Goal: Obtain resource: Download file/media

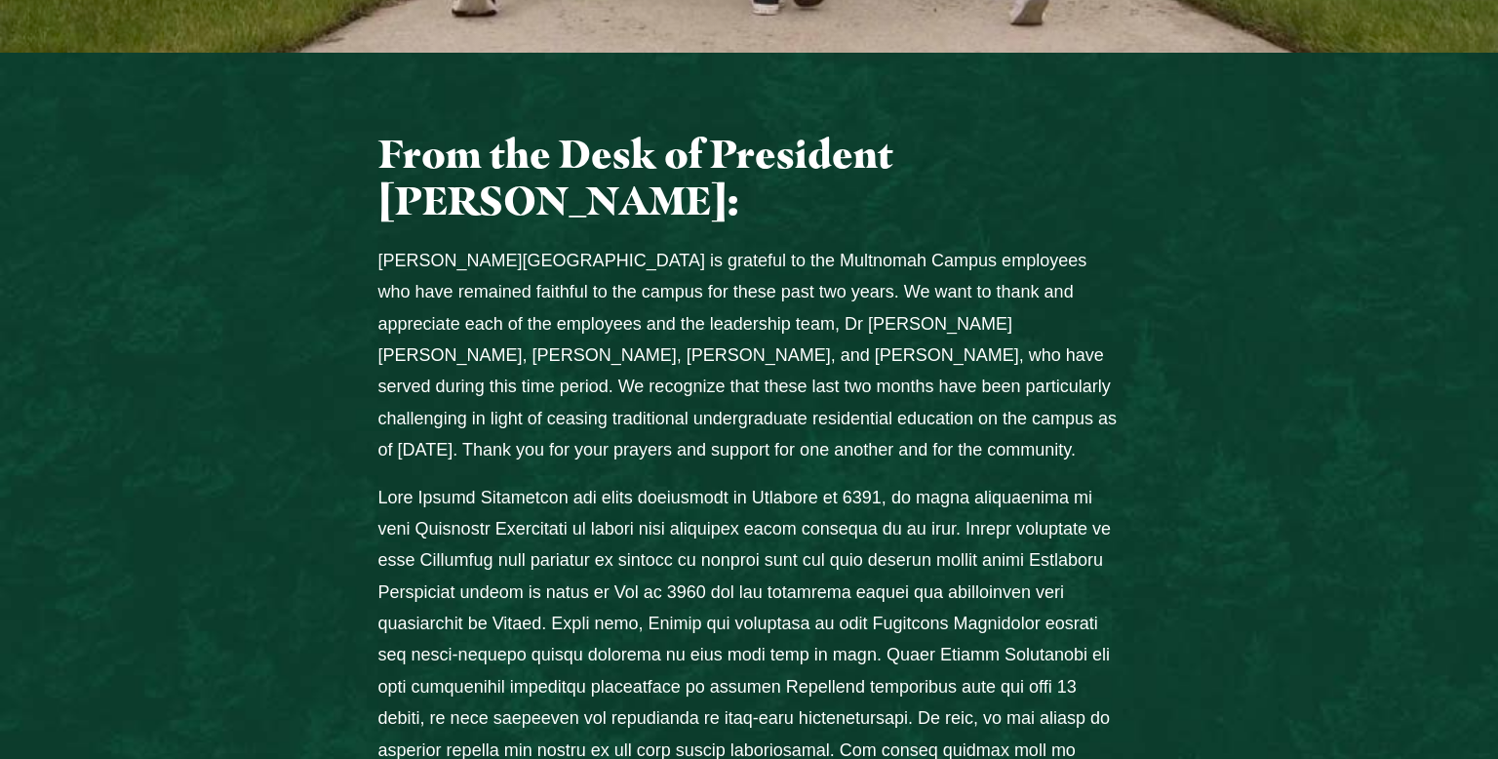
scroll to position [819, 0]
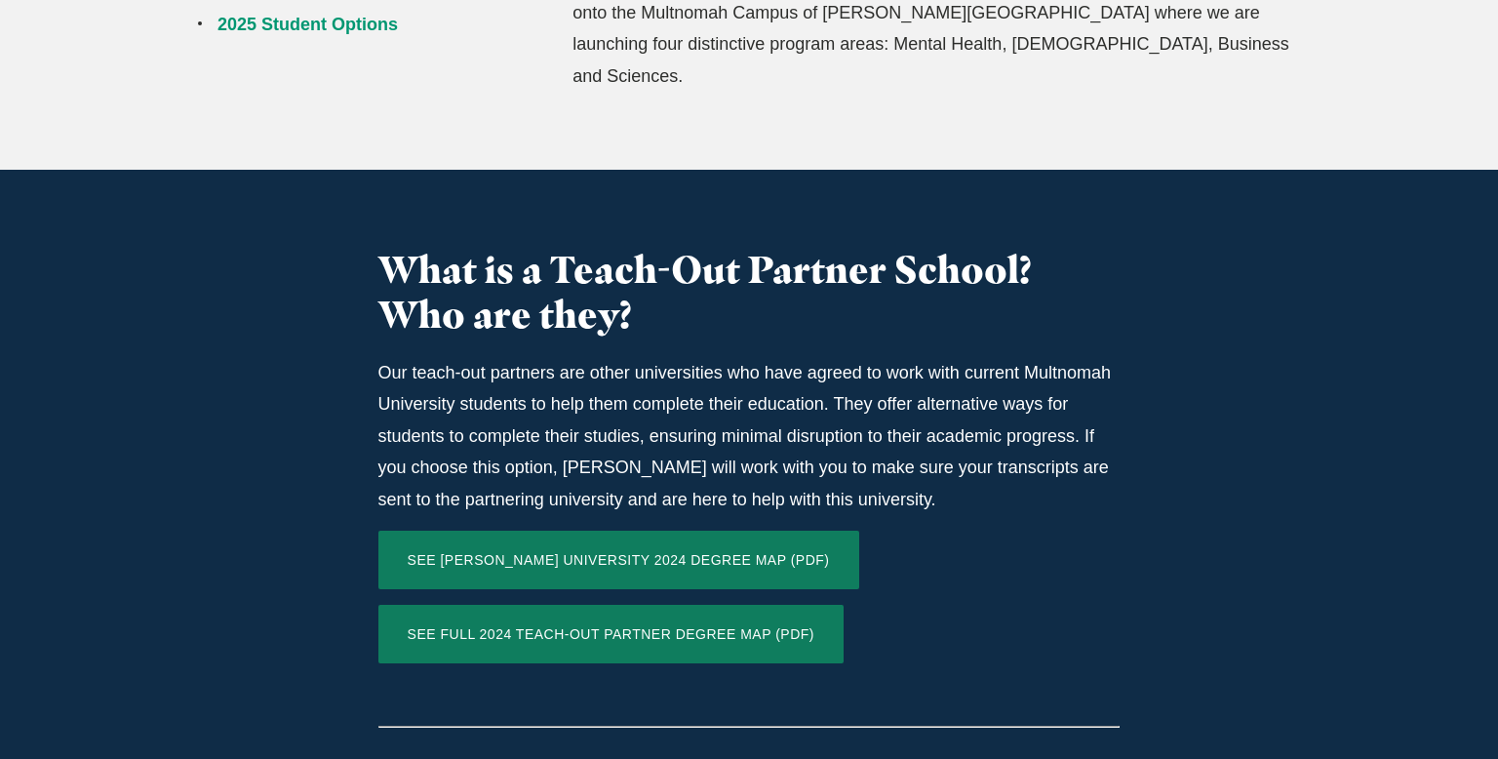
scroll to position [1053, 0]
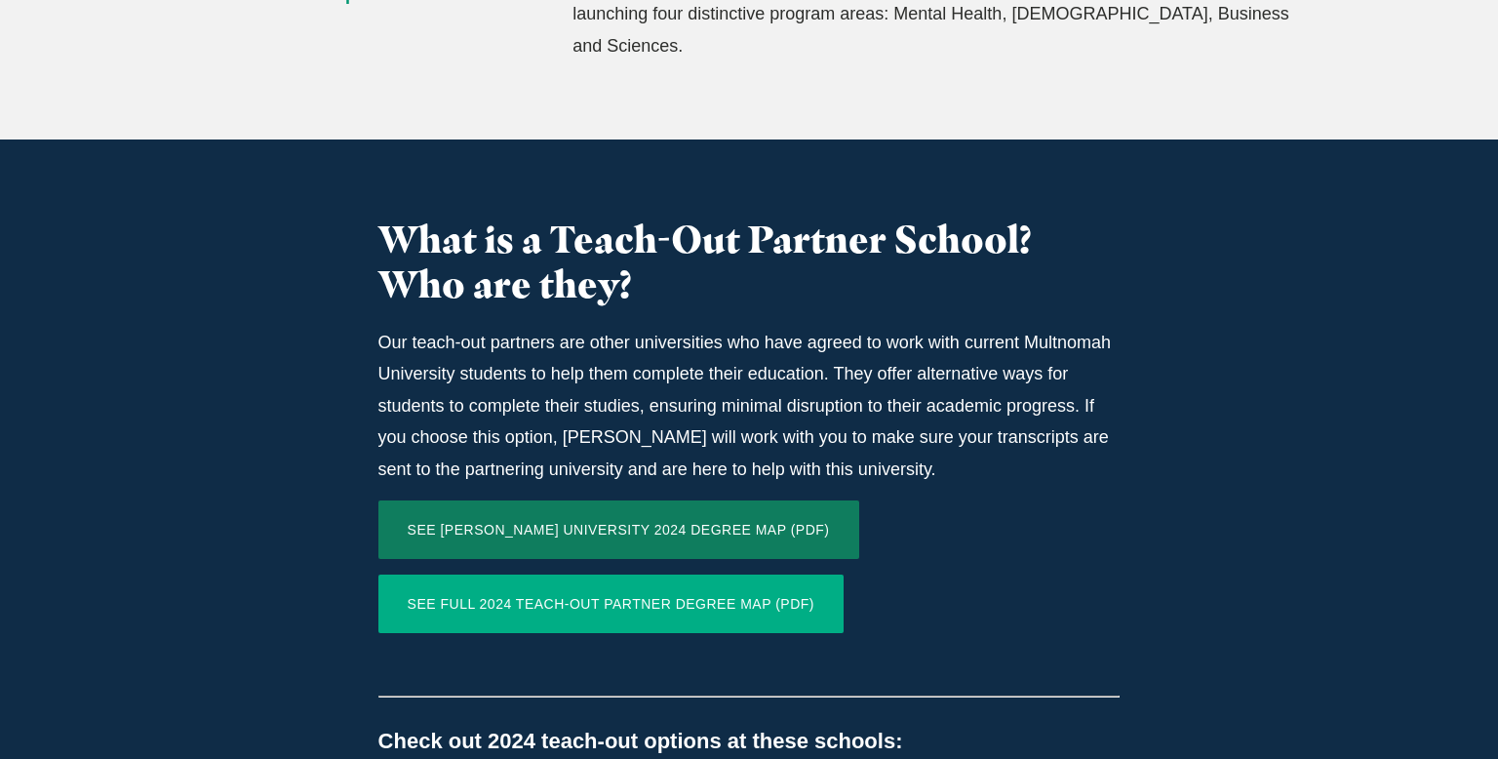
click at [588, 574] on link "SEE FULL 2024 TEACH-OUT PARTNER DEGREE MAP (PDF)" at bounding box center [610, 603] width 465 height 59
